Goal: Task Accomplishment & Management: Complete application form

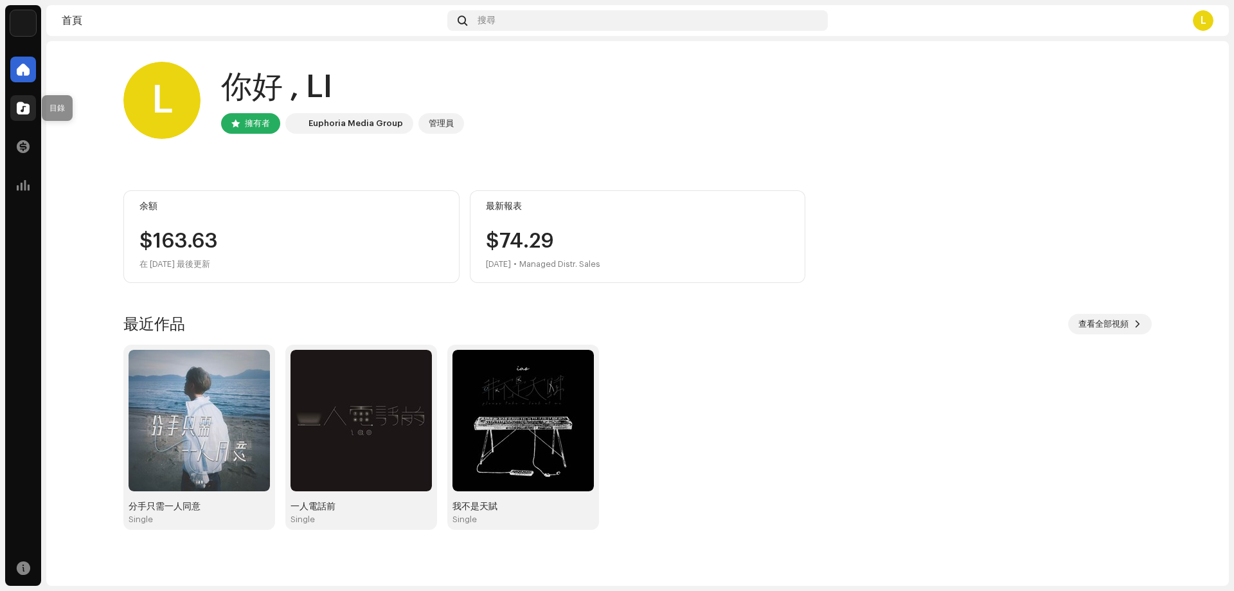
click at [25, 107] on span at bounding box center [23, 108] width 13 height 10
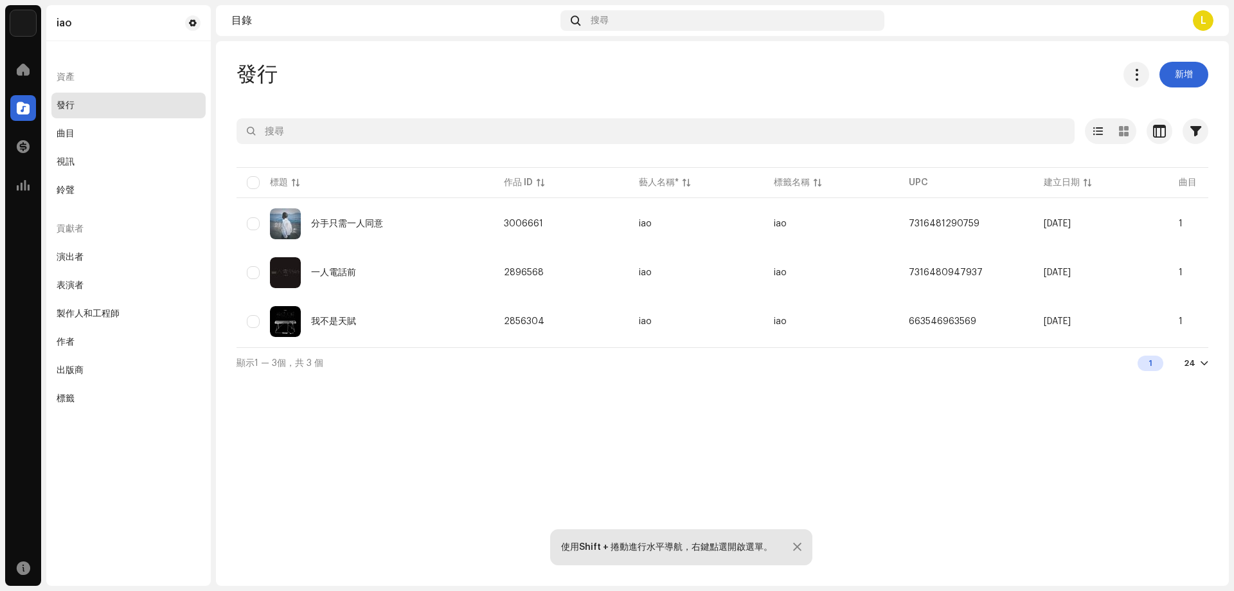
click at [149, 120] on div "發行 曲目 視訊 鈴聲" at bounding box center [128, 148] width 154 height 111
click at [125, 125] on div "曲目" at bounding box center [128, 134] width 154 height 26
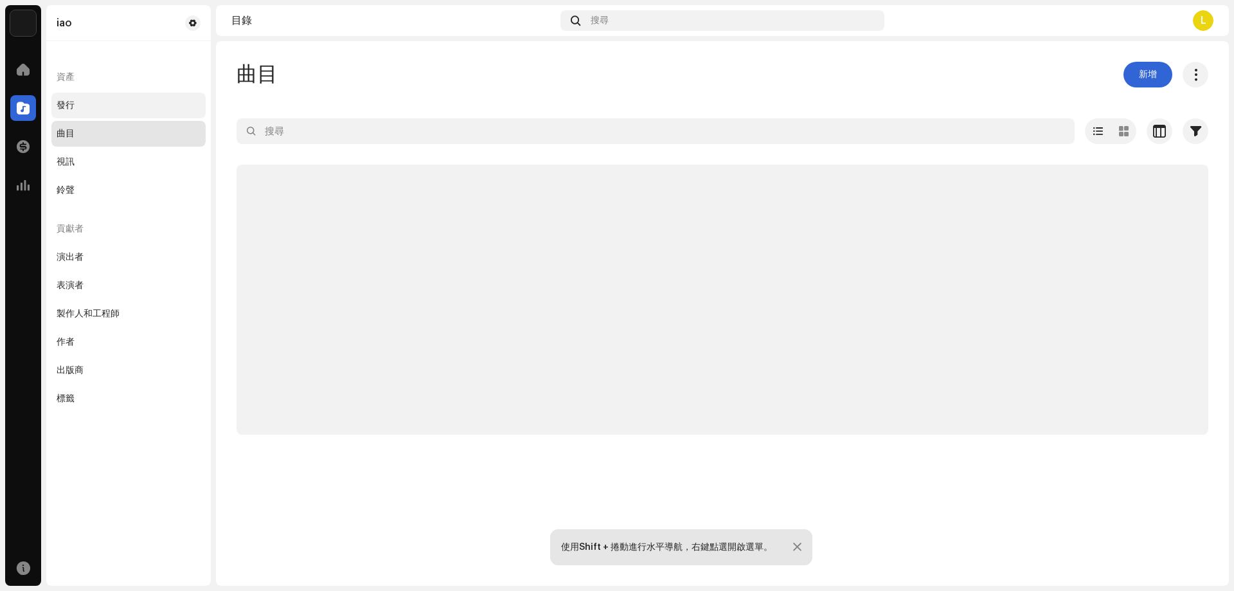
click at [138, 93] on div "發行" at bounding box center [128, 106] width 154 height 26
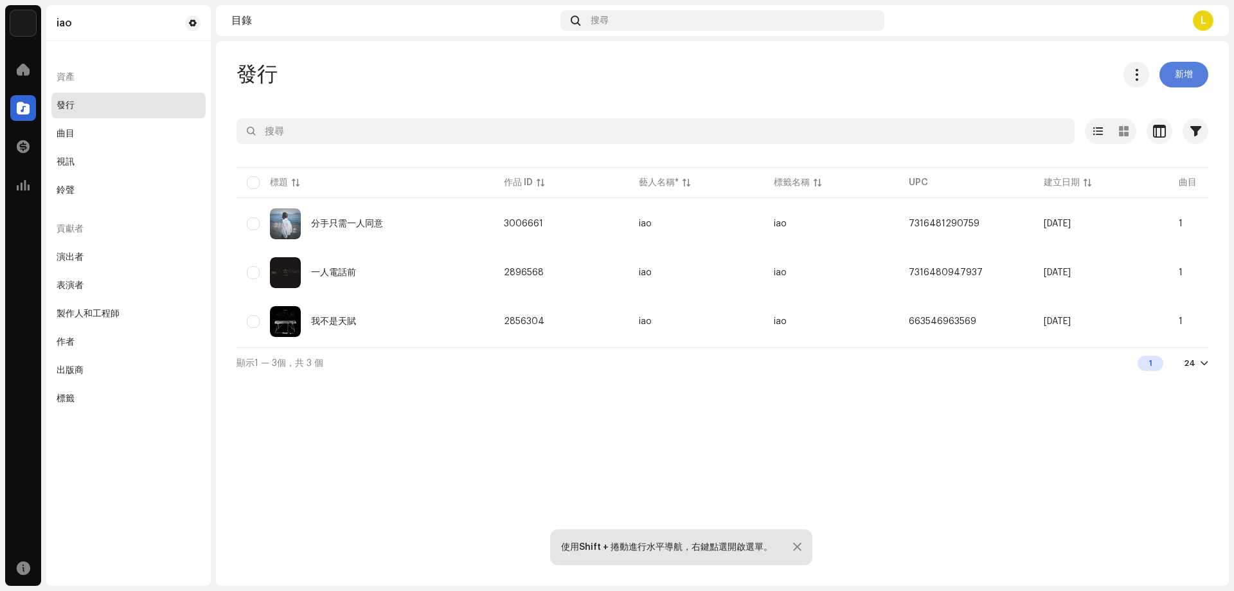
click at [1050, 76] on span "新增" at bounding box center [1184, 75] width 18 height 26
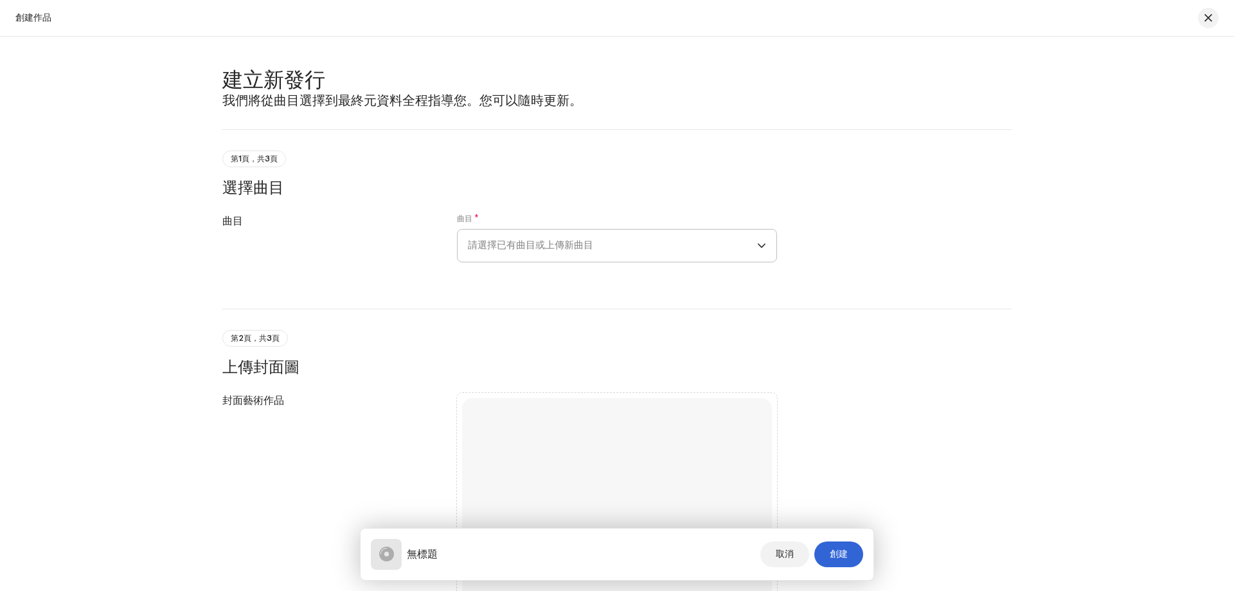
click at [539, 246] on span "請選擇已有曲目或上傳新曲目" at bounding box center [612, 245] width 289 height 32
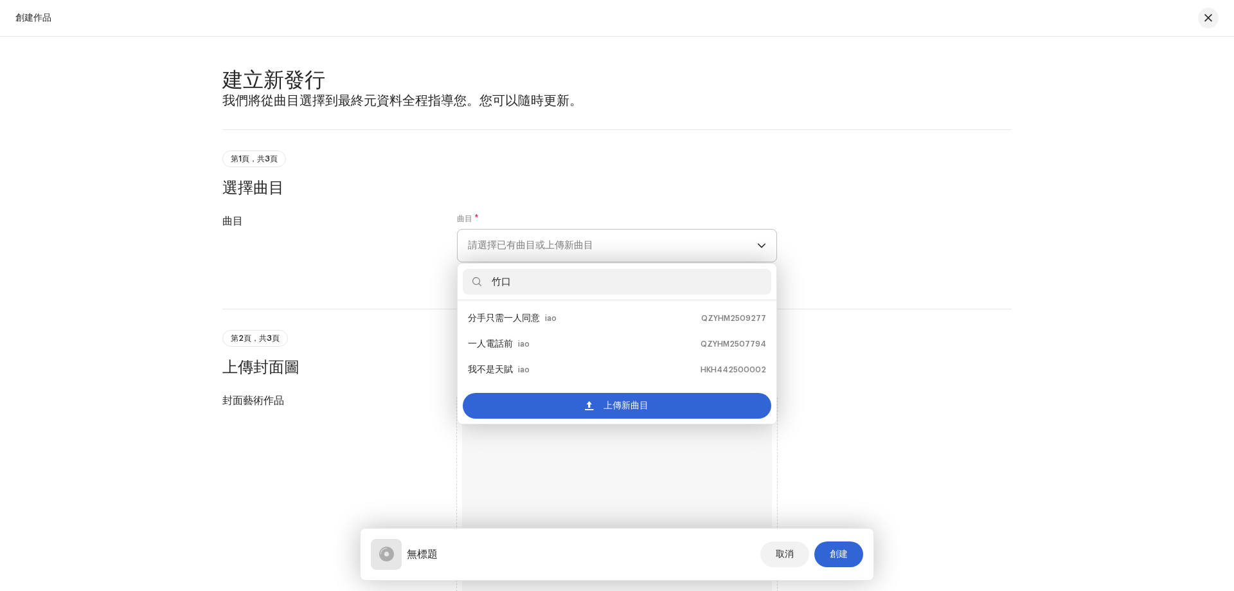
type input "各"
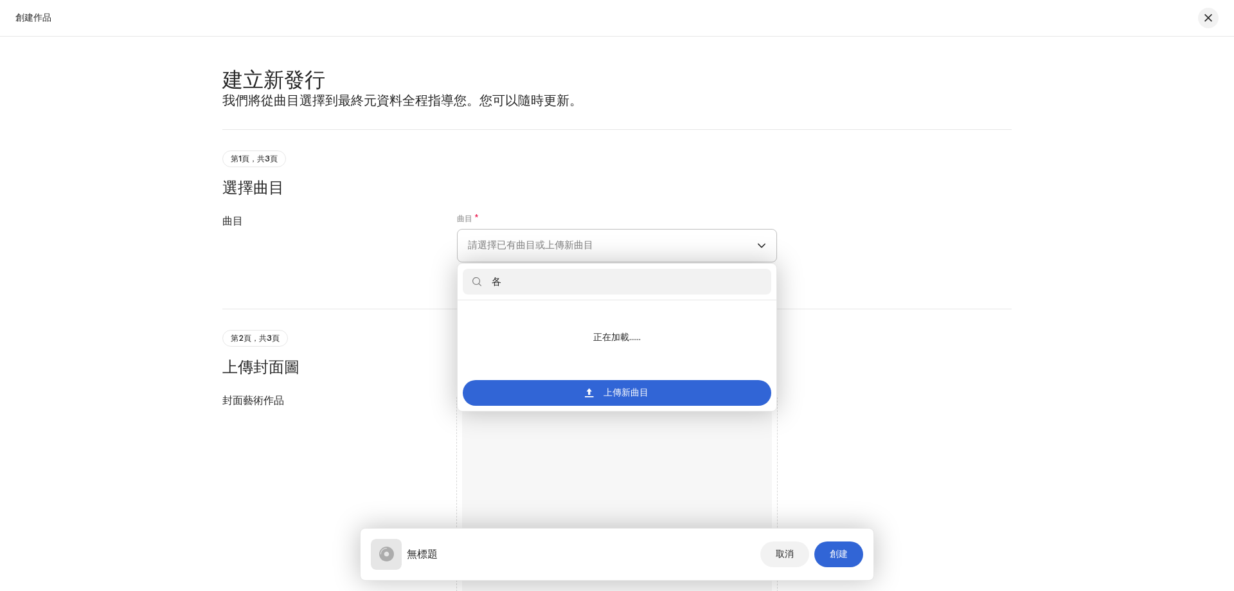
type input "吞"
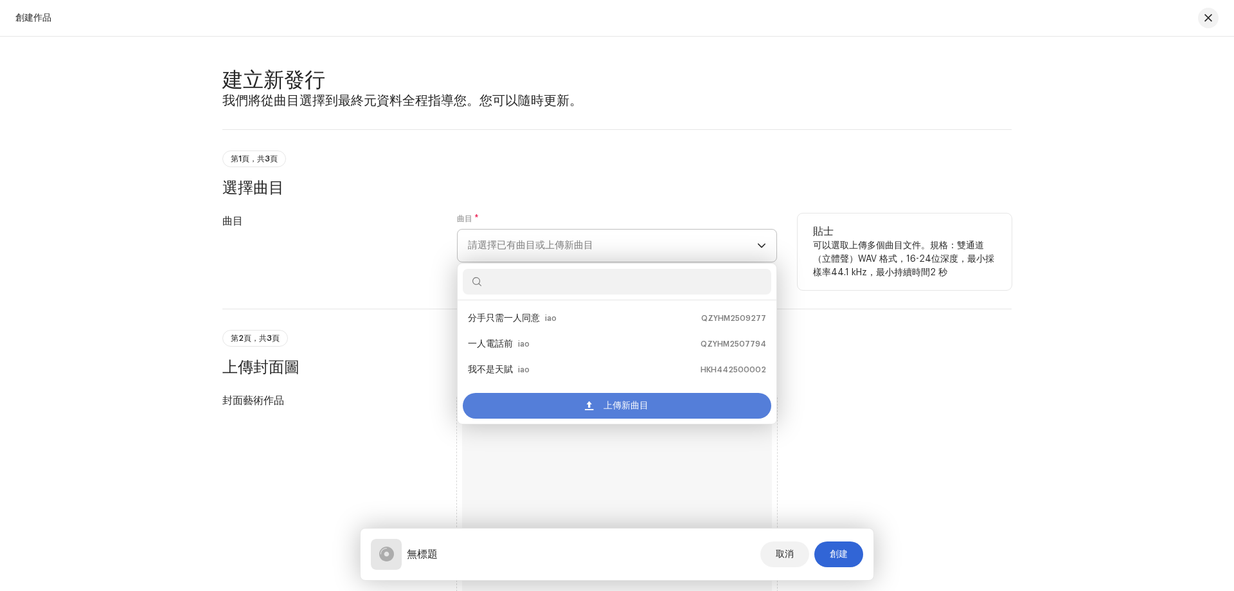
click at [659, 406] on div "上傳新曲目" at bounding box center [617, 406] width 309 height 26
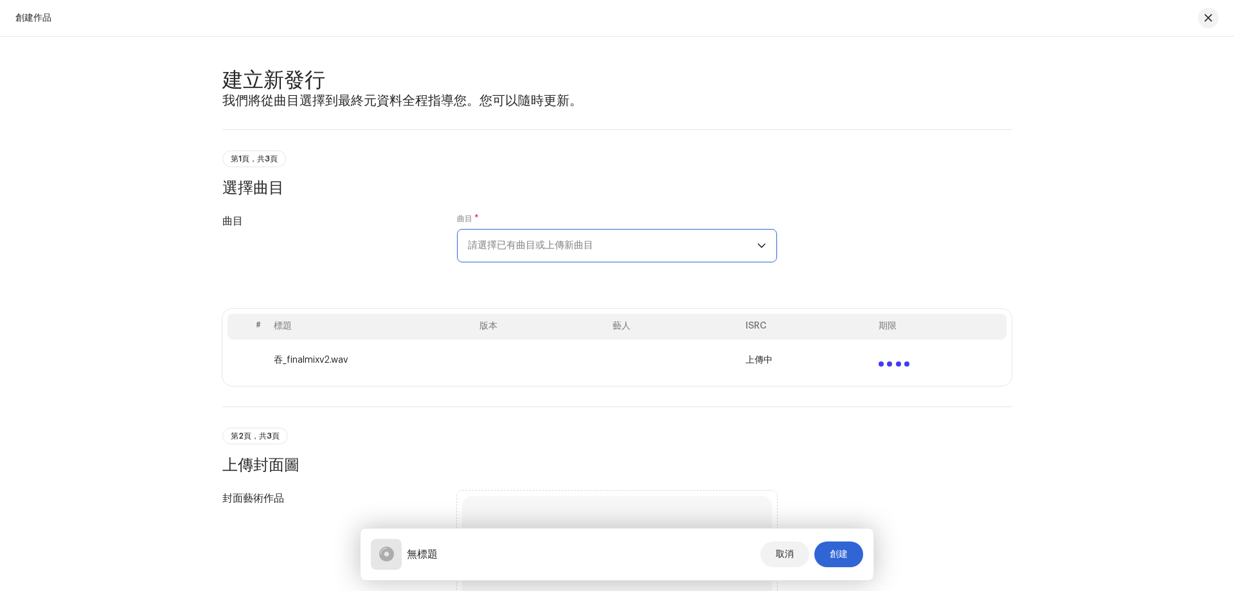
click at [336, 362] on td "吞_finalmixv2.wav" at bounding box center [372, 359] width 206 height 41
click at [963, 261] on div "曲目 曲目 * 請選擇已有曲目或上傳新曲目" at bounding box center [616, 245] width 789 height 64
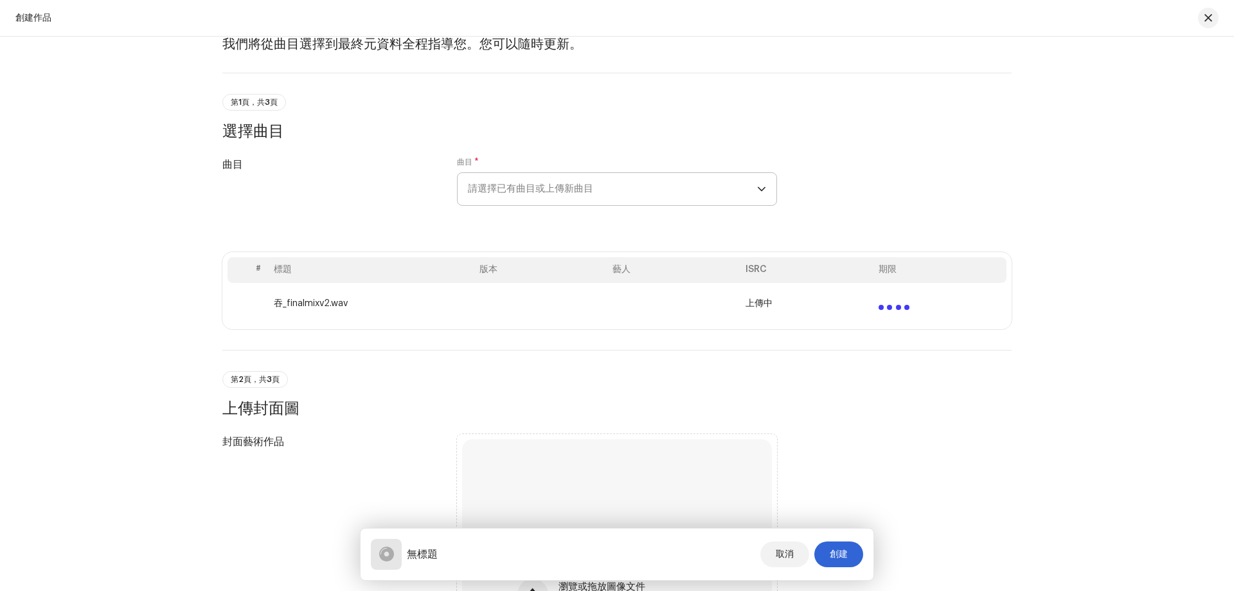
scroll to position [129, 0]
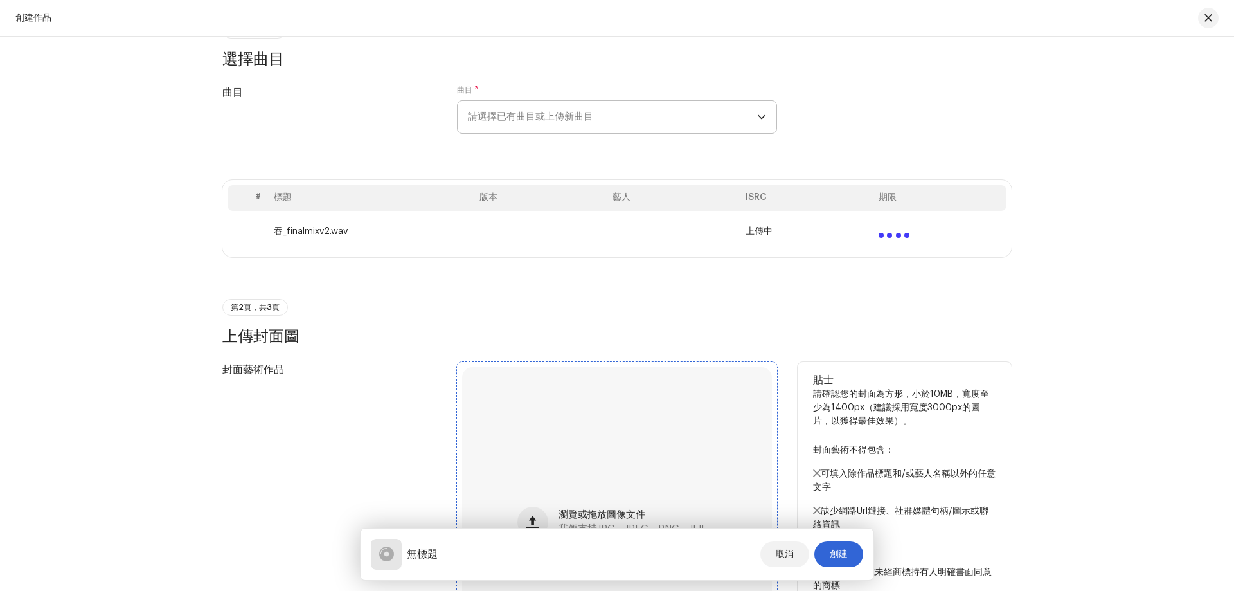
click at [686, 430] on div "瀏覽或拖放圖像文件 我們支持JPG、JPEG、PNG、JFIF。" at bounding box center [617, 522] width 310 height 310
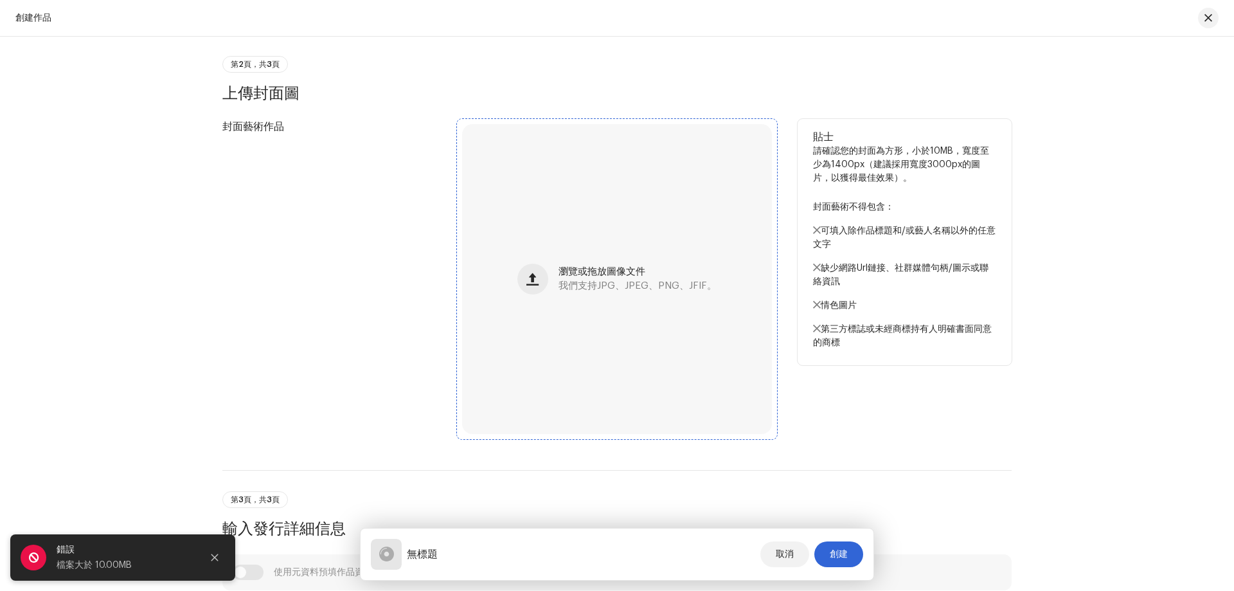
scroll to position [386, 0]
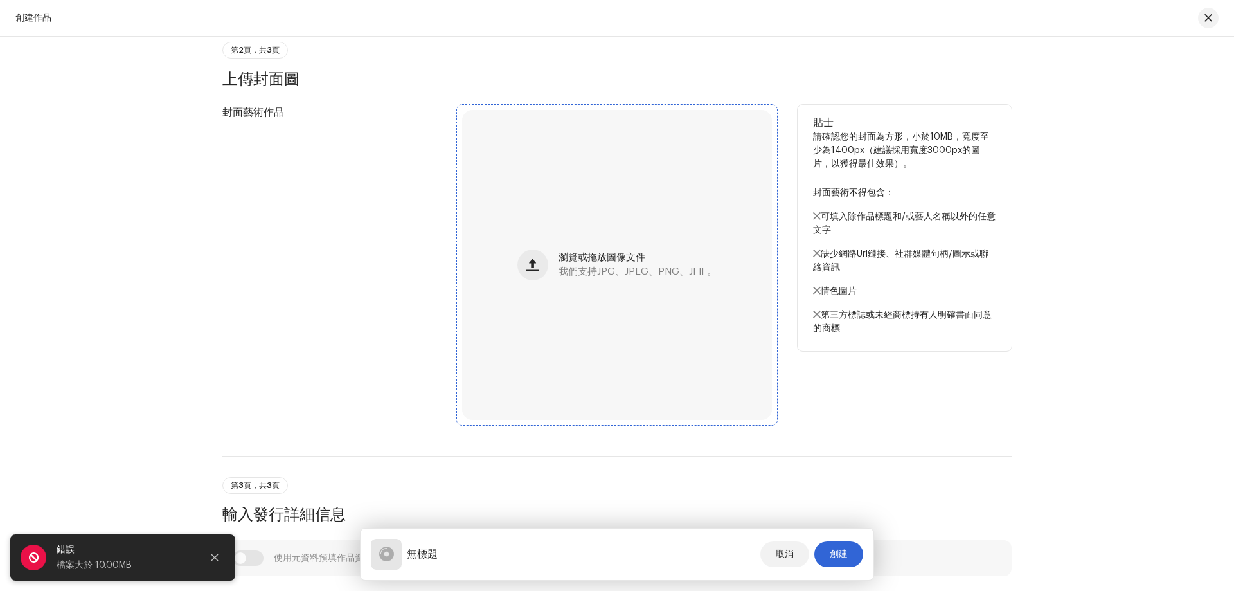
click at [616, 273] on span "我們支持JPG、JPEG、PNG、JFIF。" at bounding box center [638, 271] width 158 height 9
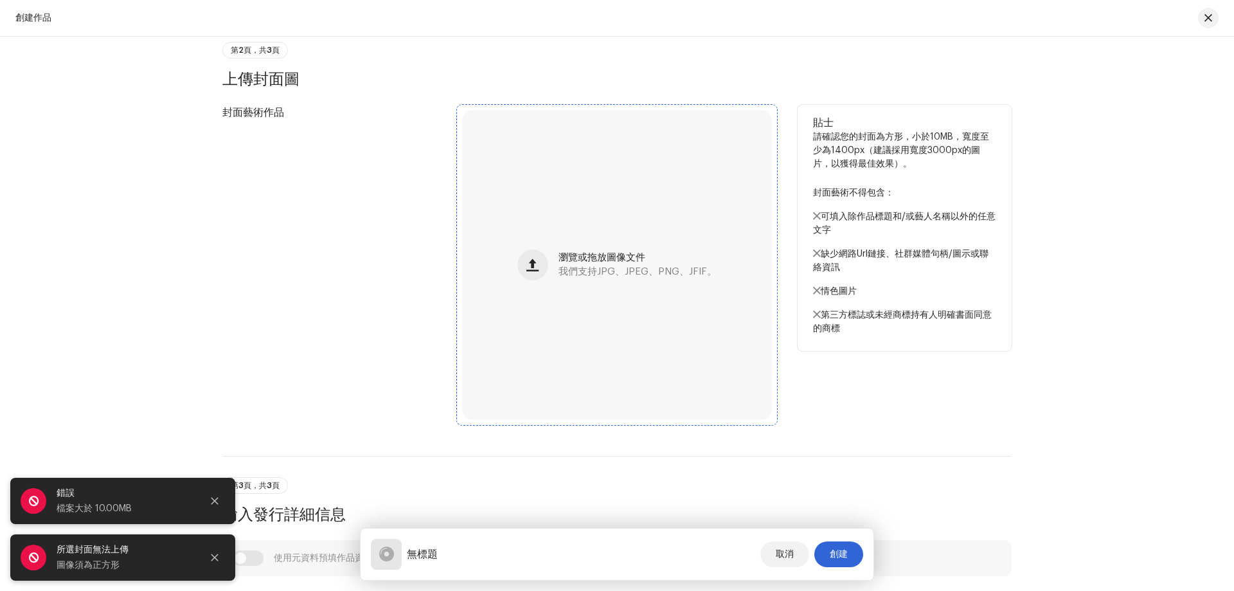
click at [607, 240] on div "瀏覽或拖放圖像文件 我們支持JPG、JPEG、PNG、JFIF。" at bounding box center [617, 265] width 310 height 310
click at [577, 249] on div "瀏覽或拖放圖像文件 我們支持JPG、JPEG、PNG、JFIF。" at bounding box center [617, 265] width 310 height 310
click at [605, 247] on div "瀏覽或拖放圖像文件 我們支持JPG、JPEG、PNG、JFIF。" at bounding box center [617, 265] width 310 height 310
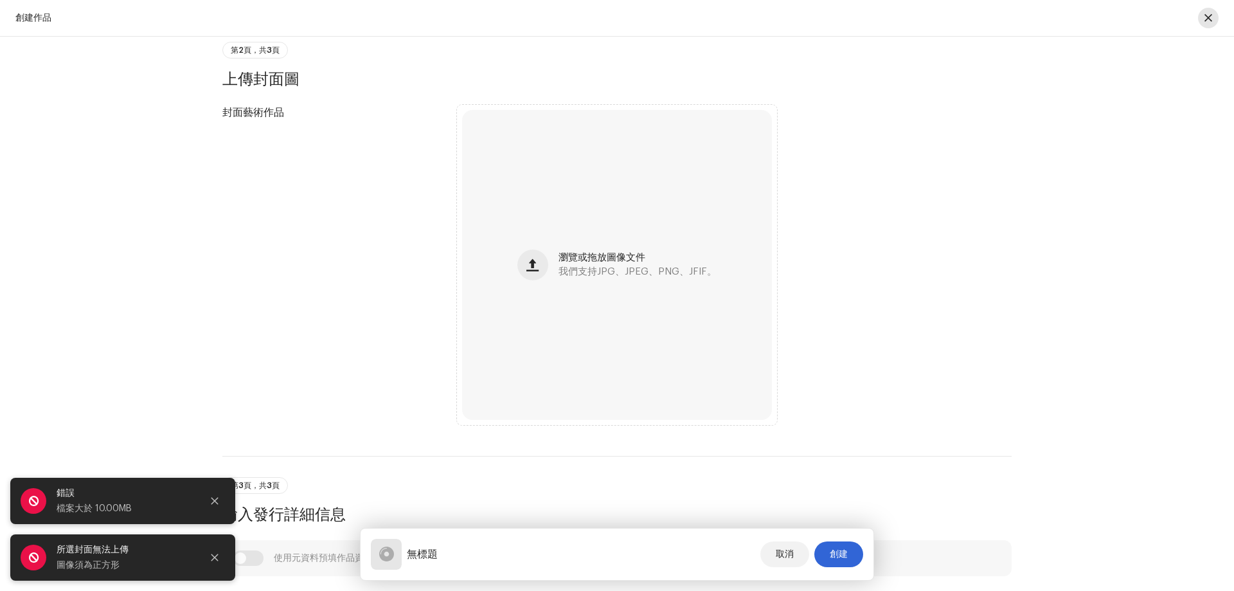
click at [1050, 18] on button "button" at bounding box center [1208, 18] width 21 height 21
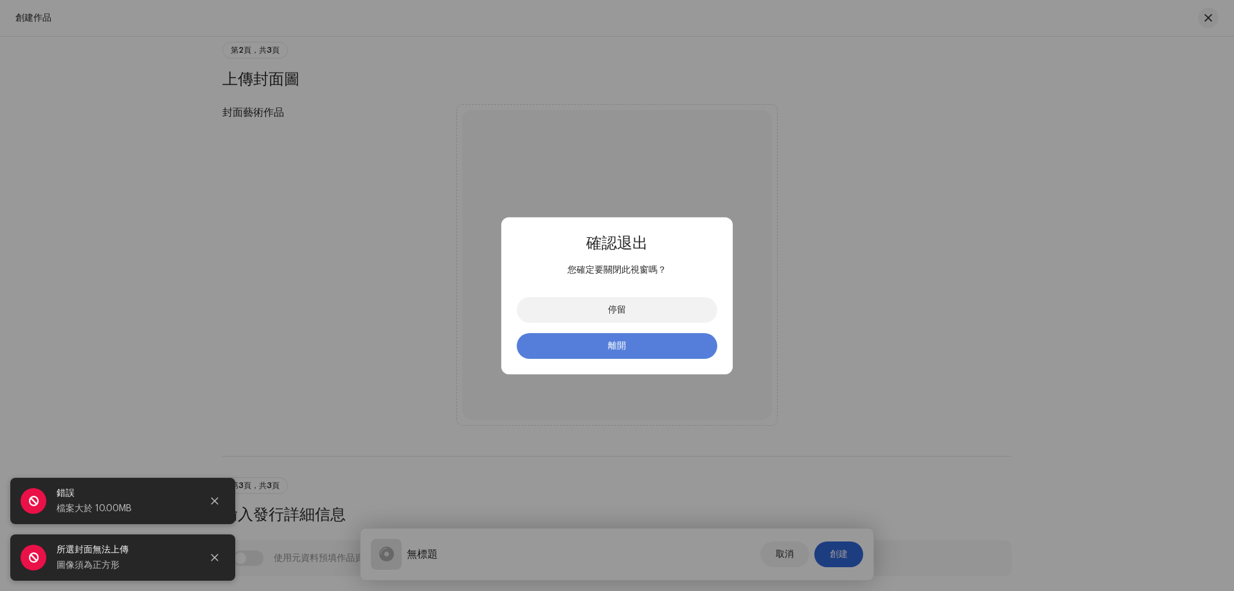
click at [688, 345] on button "離開" at bounding box center [617, 346] width 201 height 26
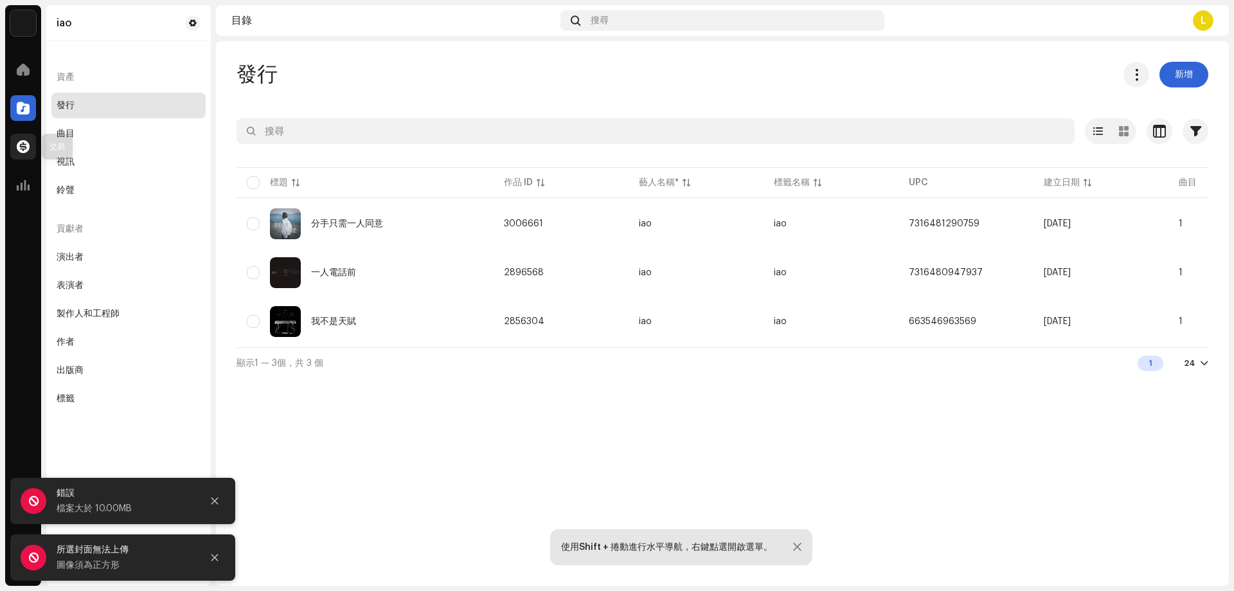
click at [20, 151] on span at bounding box center [23, 146] width 13 height 10
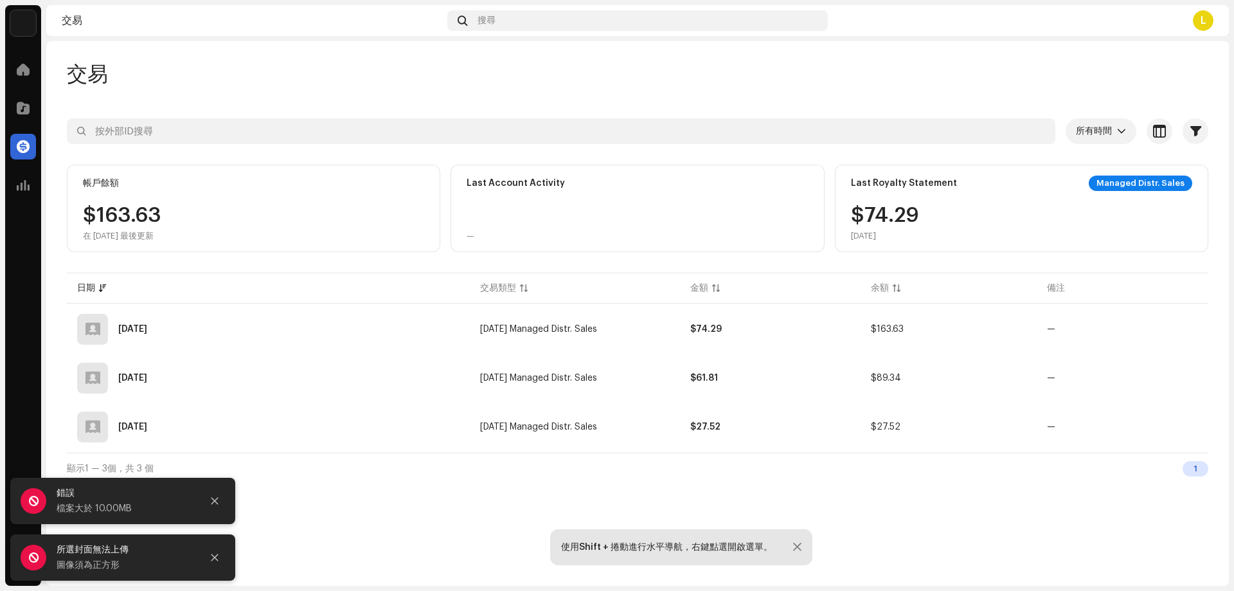
click at [793, 544] on div at bounding box center [797, 547] width 8 height 10
